Goal: Task Accomplishment & Management: Manage account settings

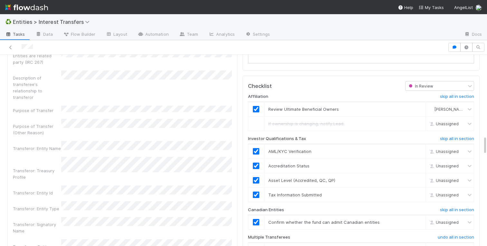
scroll to position [810, 0]
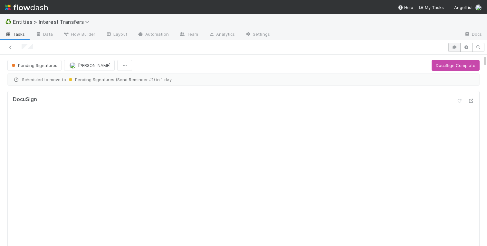
scroll to position [0, 0]
click at [457, 47] on icon "button" at bounding box center [455, 47] width 6 height 4
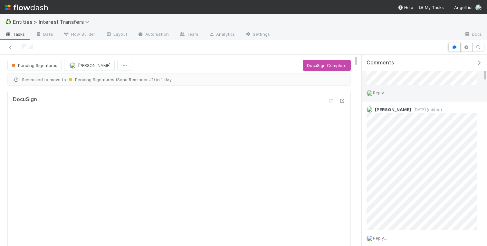
scroll to position [87, 0]
click at [479, 61] on icon "button" at bounding box center [479, 62] width 6 height 5
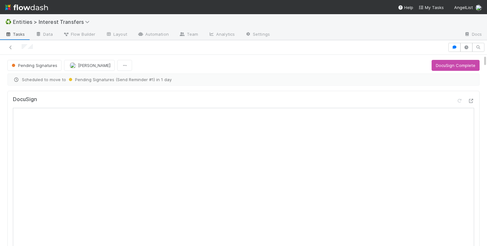
scroll to position [131, 226]
click at [452, 62] on button "DocuSign Complete" at bounding box center [456, 65] width 48 height 11
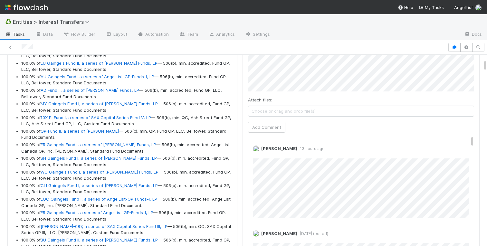
scroll to position [449, 0]
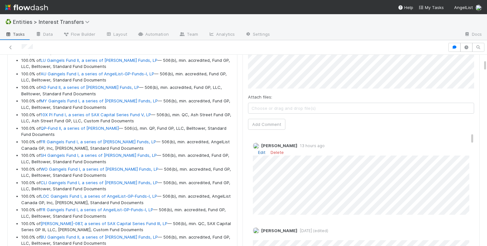
click at [261, 151] on link "Edit" at bounding box center [261, 152] width 7 height 5
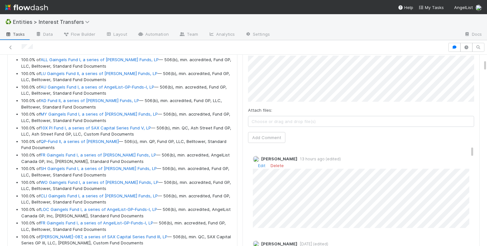
scroll to position [435, 0]
click at [278, 137] on button "Add Comment" at bounding box center [266, 138] width 37 height 11
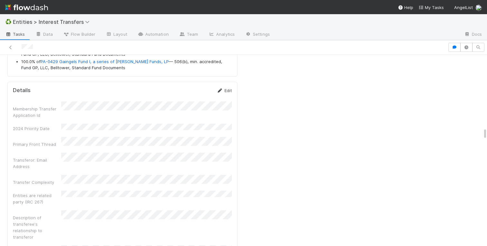
click at [226, 91] on link "Edit" at bounding box center [224, 90] width 15 height 5
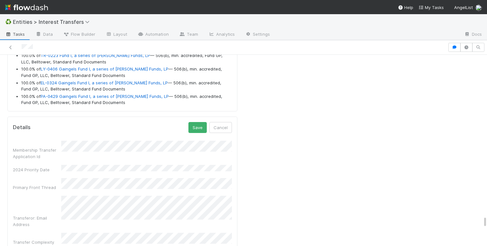
scroll to position [7069, 0]
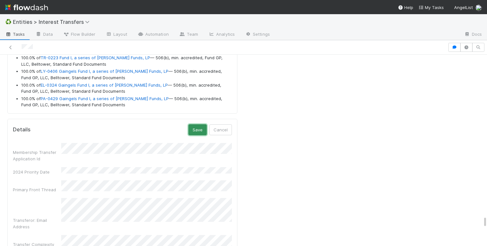
click at [196, 129] on button "Save" at bounding box center [198, 129] width 18 height 11
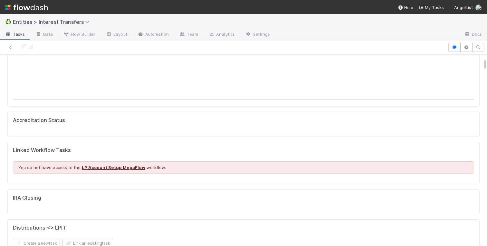
scroll to position [7585, 0]
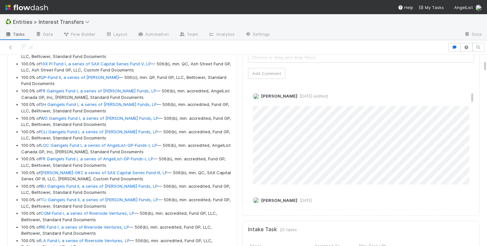
scroll to position [171, 0]
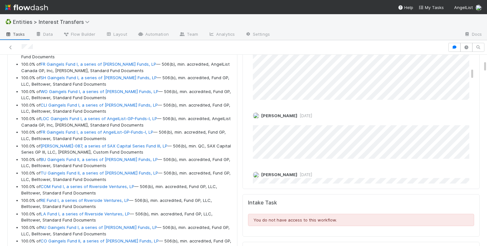
scroll to position [238, 0]
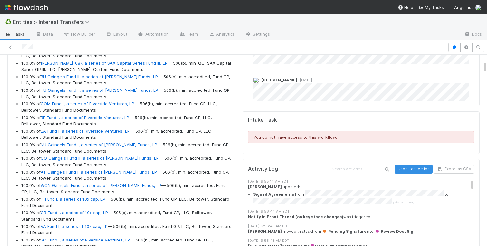
scroll to position [3559, 0]
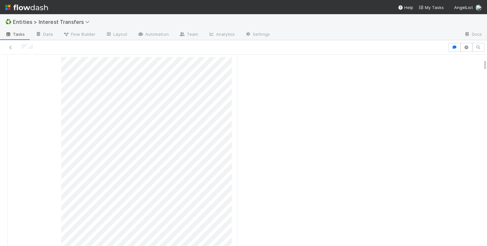
scroll to position [413, 0]
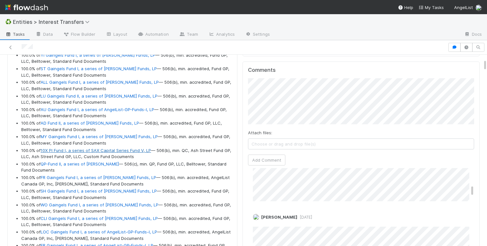
click at [83, 151] on link "10X PI Fund I, a series of SAX Capital Series Fund V, LP" at bounding box center [96, 150] width 111 height 5
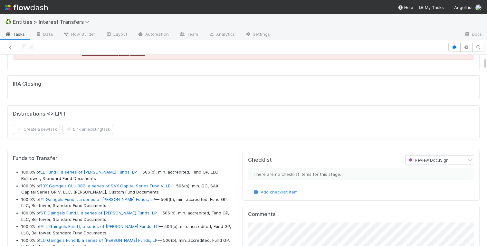
scroll to position [0, 0]
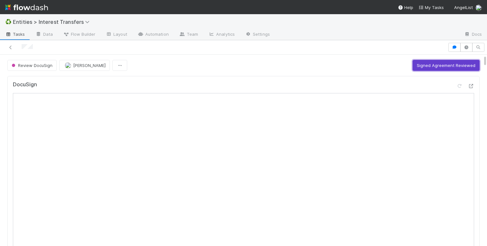
click at [425, 67] on button "Signed Agreement Reviewed" at bounding box center [446, 65] width 67 height 11
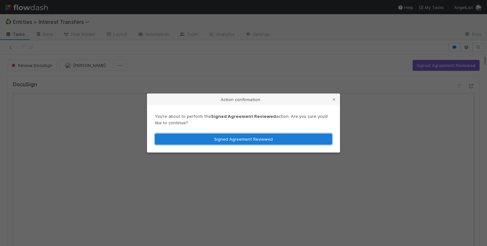
click at [276, 143] on button "Signed Agreement Reviewed" at bounding box center [243, 139] width 177 height 11
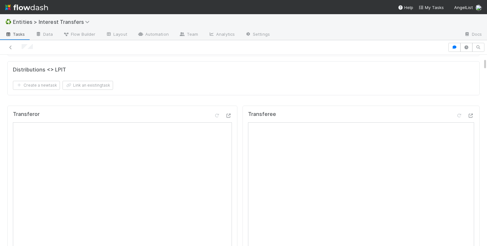
scroll to position [131, 226]
click at [470, 114] on icon at bounding box center [471, 116] width 6 height 4
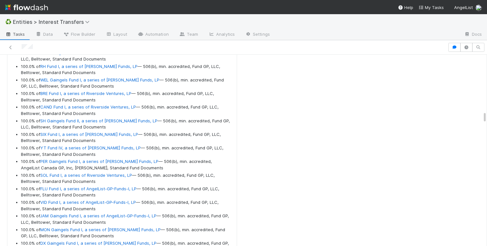
scroll to position [5006, 0]
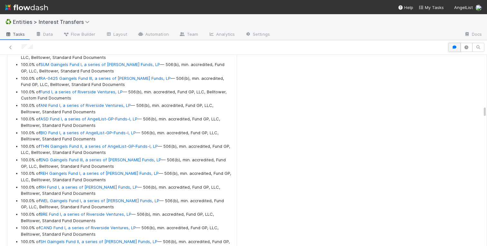
click at [454, 47] on icon "button" at bounding box center [455, 47] width 6 height 4
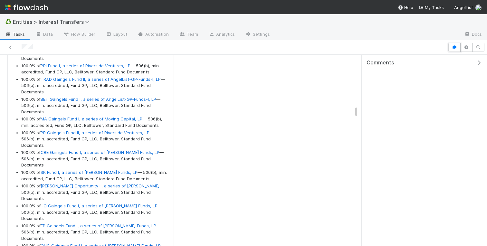
click at [454, 48] on icon "button" at bounding box center [455, 47] width 6 height 4
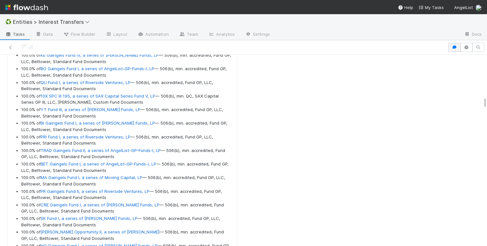
scroll to position [2150, 0]
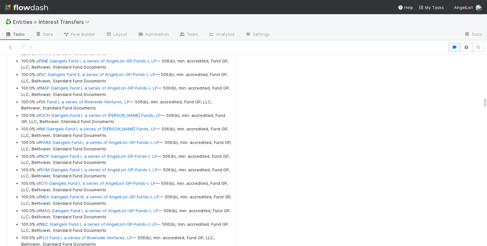
drag, startPoint x: 485, startPoint y: 103, endPoint x: 454, endPoint y: 46, distance: 64.7
click at [486, 38] on div "♻️ Entities > Interest Transfers Tasks Data Flow Builder Layout Automation Team…" at bounding box center [243, 130] width 487 height 232
click at [455, 44] on button "button" at bounding box center [455, 47] width 12 height 9
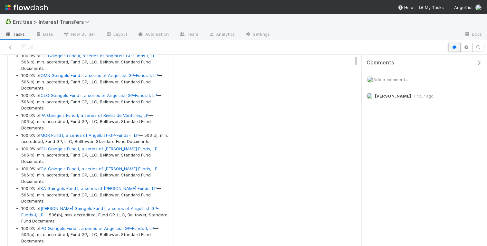
scroll to position [0, 0]
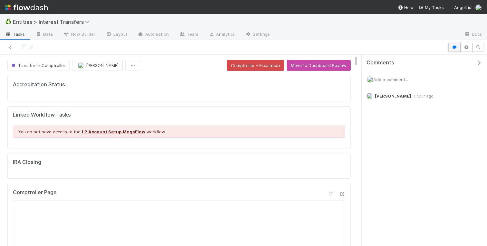
click at [454, 46] on icon "button" at bounding box center [455, 47] width 6 height 4
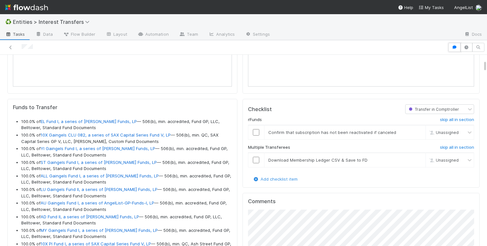
scroll to position [540, 0]
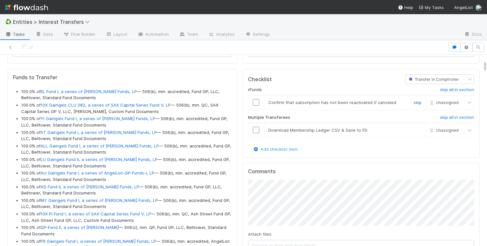
click at [418, 101] on link "skip" at bounding box center [418, 102] width 8 height 5
click at [417, 131] on link "skip" at bounding box center [418, 130] width 8 height 5
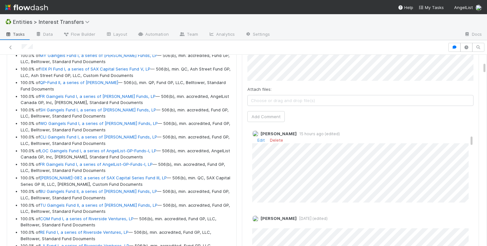
scroll to position [0, 0]
click at [260, 145] on link "Edit" at bounding box center [261, 144] width 7 height 5
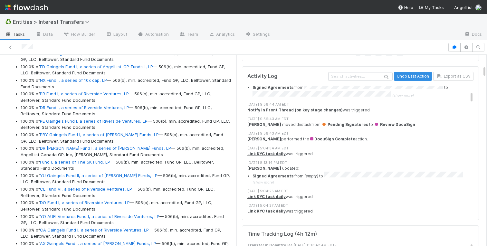
scroll to position [7776, 0]
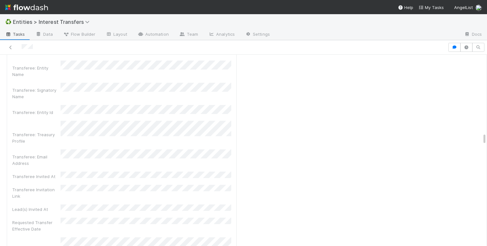
scroll to position [7562, 0]
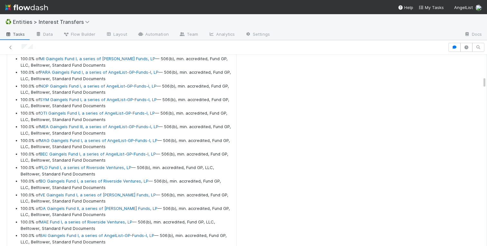
scroll to position [2124, 0]
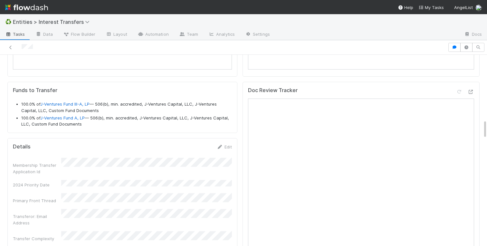
scroll to position [611, 0]
drag, startPoint x: 85, startPoint y: 117, endPoint x: 42, endPoint y: 117, distance: 42.9
click at [42, 117] on li "100.0% of J-Ventures Fund A, LP — 506(b), min. accredited, J-Ventures Capital, …" at bounding box center [126, 121] width 211 height 13
copy link "J-Ventures Fund A, LP"
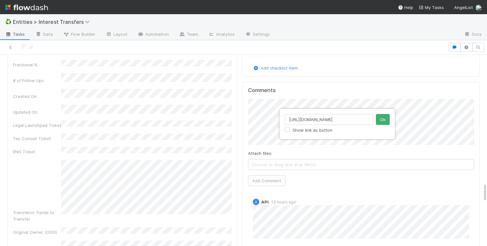
scroll to position [0, 93]
type input "https://comptroller.internal.angellist.com/v/llcs/c5eee776e2954531aaa81c514c945…"
click at [389, 120] on button "Ok" at bounding box center [383, 119] width 14 height 11
click at [264, 182] on button "Add Comment" at bounding box center [266, 180] width 37 height 11
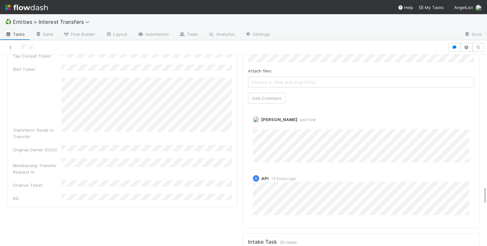
scroll to position [1360, 0]
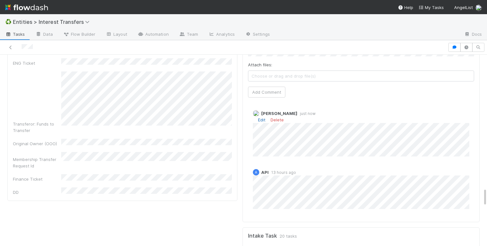
click at [260, 117] on link "Edit" at bounding box center [261, 119] width 7 height 5
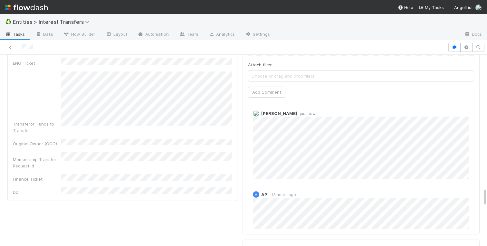
click at [260, 179] on div "Charlotte Mas just now A API 13 hours ago" at bounding box center [361, 169] width 226 height 139
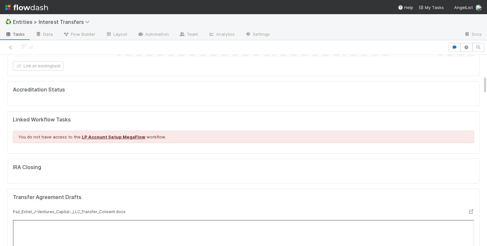
scroll to position [0, 0]
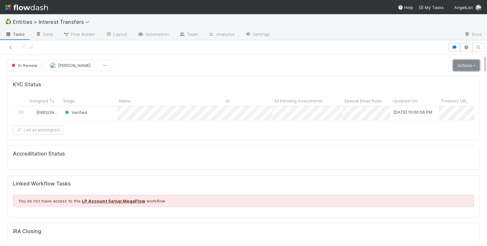
click at [468, 64] on link "Actions" at bounding box center [466, 65] width 26 height 11
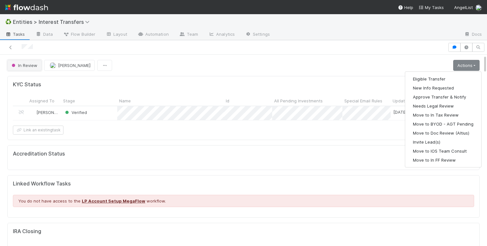
click at [29, 66] on span "In Review" at bounding box center [23, 65] width 27 height 5
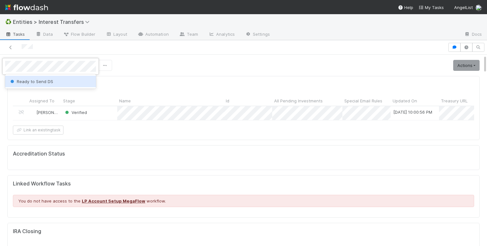
click at [45, 84] on div "Ready to Send DS" at bounding box center [50, 82] width 91 height 12
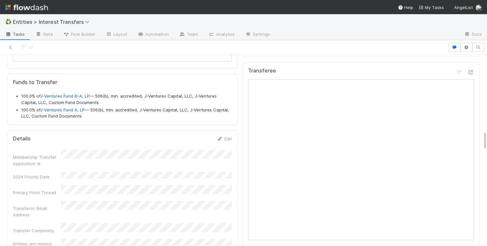
scroll to position [737, 0]
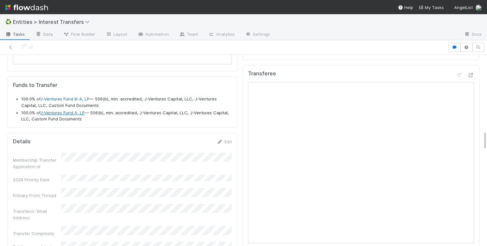
click at [57, 114] on link "J-Ventures Fund A, LP" at bounding box center [62, 112] width 44 height 5
drag, startPoint x: 86, startPoint y: 113, endPoint x: 42, endPoint y: 112, distance: 43.8
click at [42, 112] on li "100.0% of J-Ventures Fund A, LP — 506(b), min. accredited, J-Ventures Capital, …" at bounding box center [126, 116] width 211 height 13
copy link "J-Ventures Fund A, LP"
